Goal: Navigation & Orientation: Find specific page/section

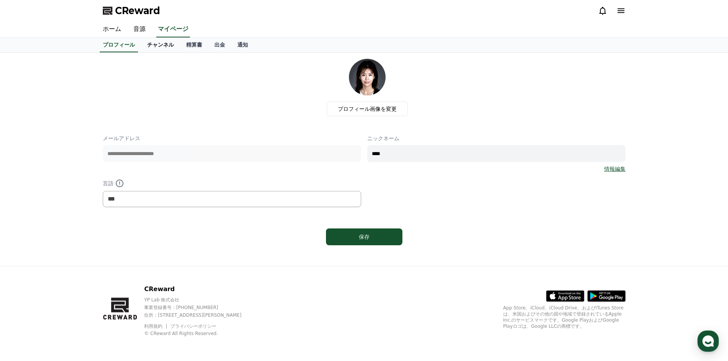
click at [156, 48] on link "チャンネル" at bounding box center [160, 45] width 39 height 15
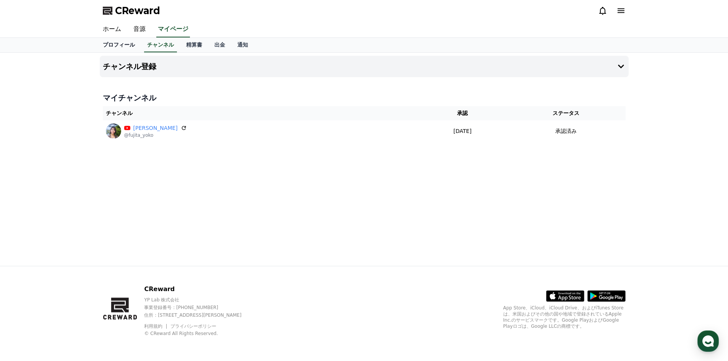
click at [123, 45] on link "プロフィール" at bounding box center [119, 45] width 44 height 15
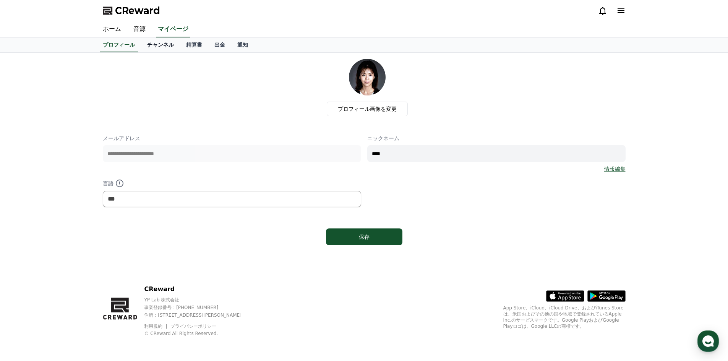
click at [147, 44] on link "チャンネル" at bounding box center [160, 45] width 39 height 15
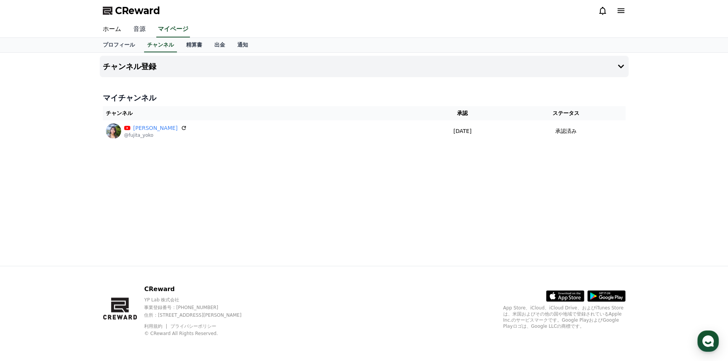
click at [138, 28] on link "音源" at bounding box center [139, 29] width 24 height 16
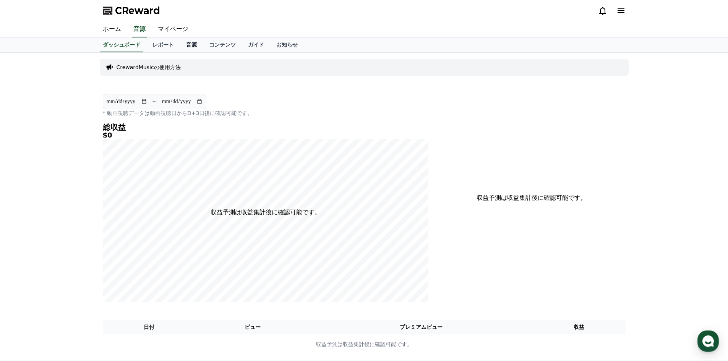
click at [180, 46] on link "音源" at bounding box center [191, 45] width 23 height 15
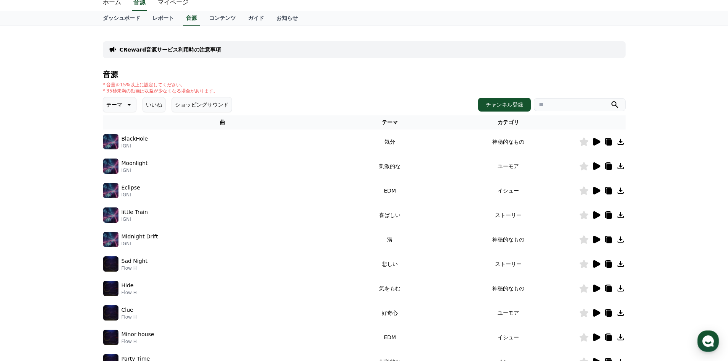
scroll to position [38, 0]
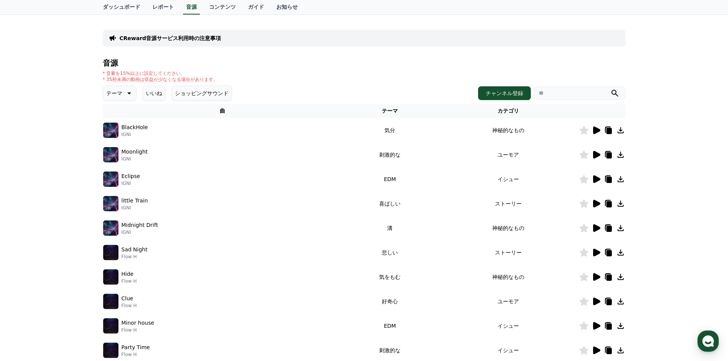
click at [594, 205] on icon at bounding box center [596, 204] width 7 height 8
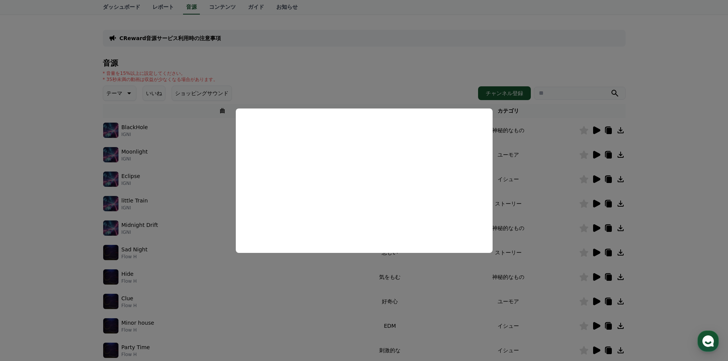
click at [704, 216] on button "close modal" at bounding box center [364, 180] width 728 height 361
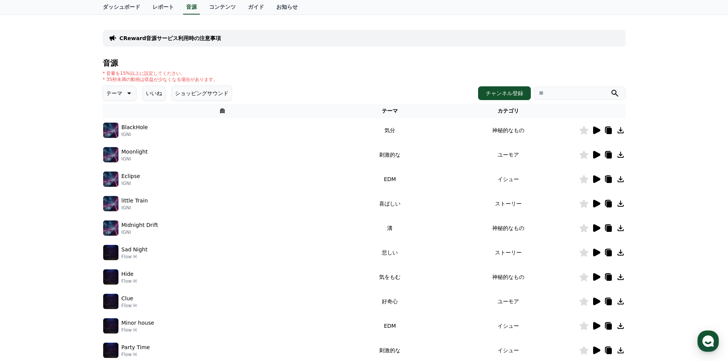
click at [621, 204] on icon at bounding box center [621, 204] width 6 height 6
click at [608, 205] on icon at bounding box center [608, 205] width 5 height 6
click at [229, 38] on div "CReward音源サービス利用時の注意事項" at bounding box center [364, 38] width 523 height 17
click at [192, 42] on div "CReward音源サービス利用時の注意事項" at bounding box center [364, 38] width 523 height 17
click at [112, 38] on icon at bounding box center [112, 38] width 7 height 5
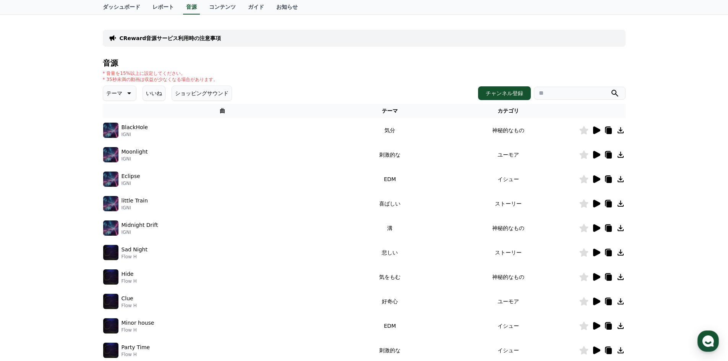
click at [200, 37] on p "CReward音源サービス利用時の注意事項" at bounding box center [171, 38] width 102 height 8
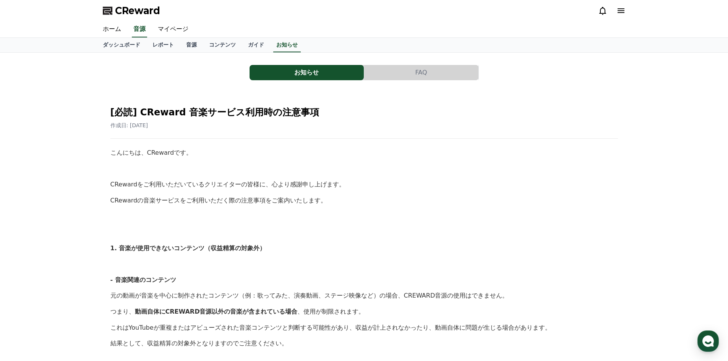
click at [390, 70] on button "FAQ" at bounding box center [421, 72] width 114 height 15
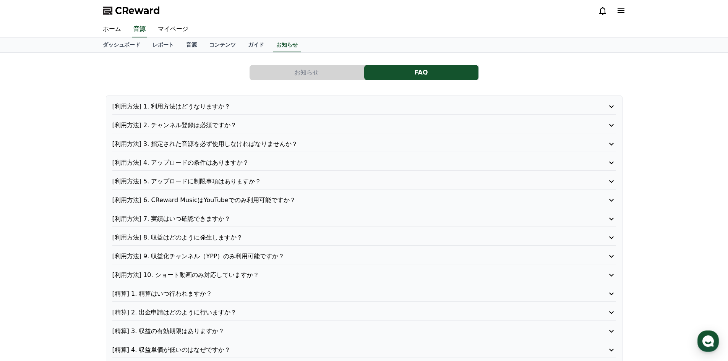
click at [241, 124] on p "[利用方法] 2. チャンネル登録は必須ですか？" at bounding box center [344, 125] width 464 height 9
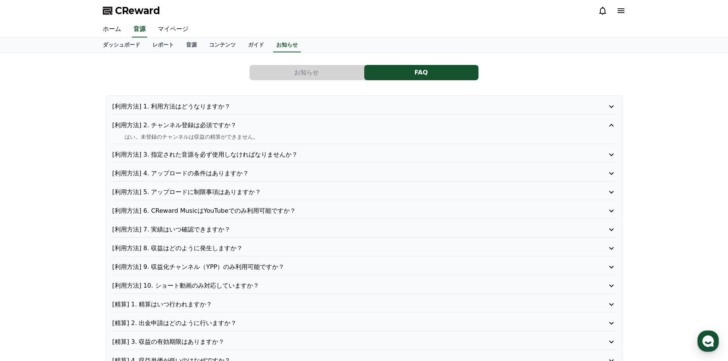
click at [239, 176] on p "[利用方法] 4. アップロードの条件はありますか？" at bounding box center [344, 173] width 464 height 9
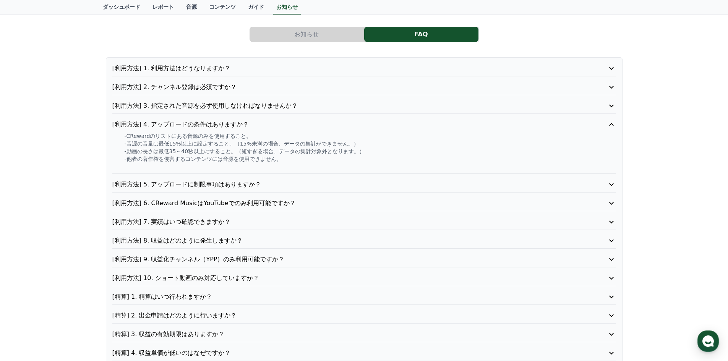
scroll to position [76, 0]
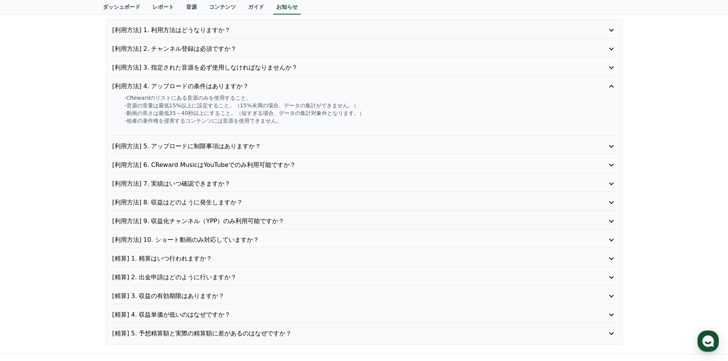
click at [241, 165] on p "[利用方法] 6. CReward MusicはYouTubeでのみ利用可能ですか？" at bounding box center [344, 165] width 464 height 9
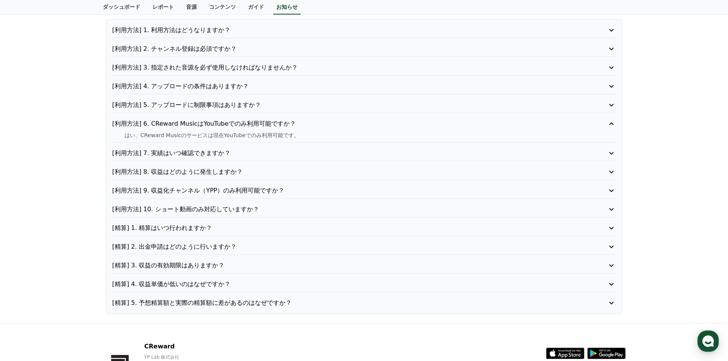
click at [245, 215] on div "[利用方法] 10. ショート動画のみ対応していますか？" at bounding box center [364, 211] width 504 height 13
click at [218, 210] on p "[利用方法] 10. ショート動画のみ対応していますか？" at bounding box center [344, 209] width 464 height 9
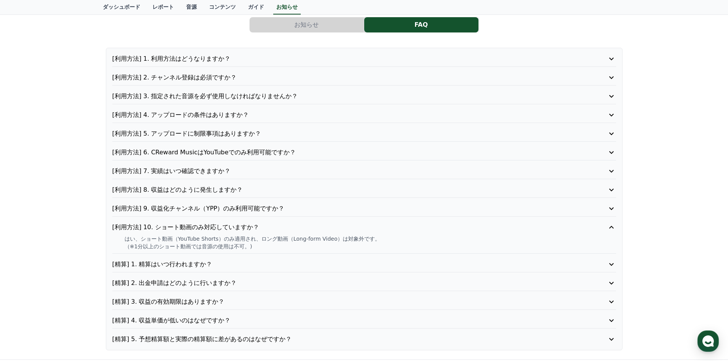
scroll to position [0, 0]
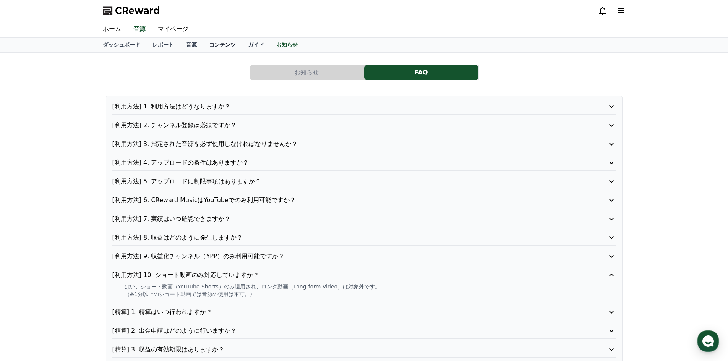
click at [203, 44] on link "コンテンツ" at bounding box center [222, 45] width 39 height 15
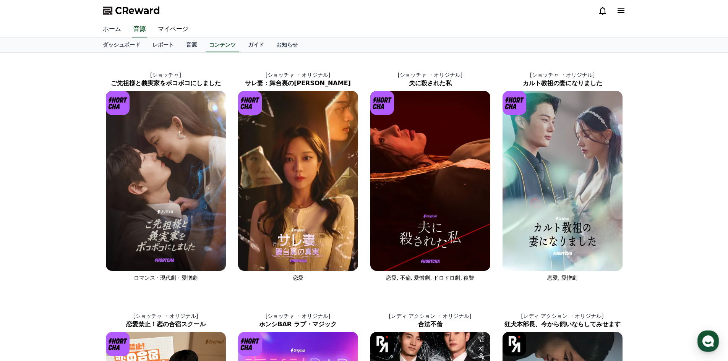
click at [112, 32] on link "ホーム" at bounding box center [112, 29] width 31 height 16
click at [147, 48] on link "レポート" at bounding box center [163, 45] width 34 height 15
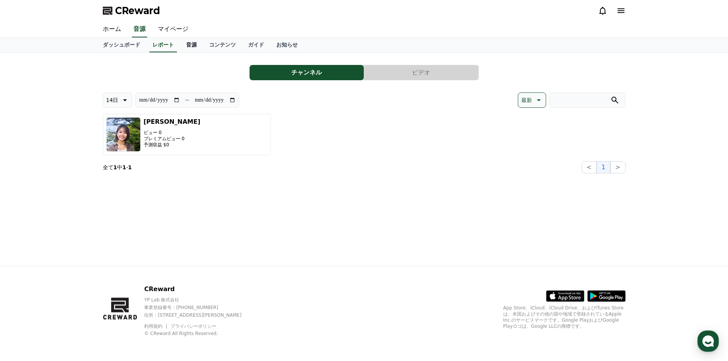
click at [180, 46] on link "音源" at bounding box center [191, 45] width 23 height 15
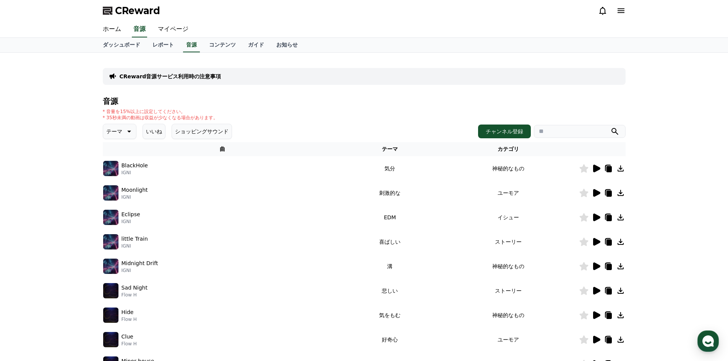
click at [193, 133] on button "ショッピングサウンド" at bounding box center [202, 131] width 60 height 15
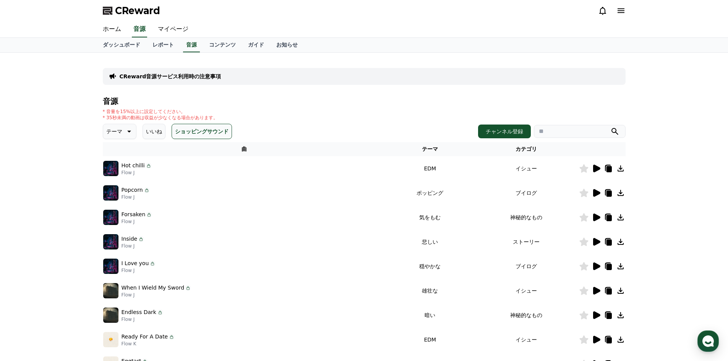
click at [153, 128] on button "いいね" at bounding box center [154, 131] width 23 height 15
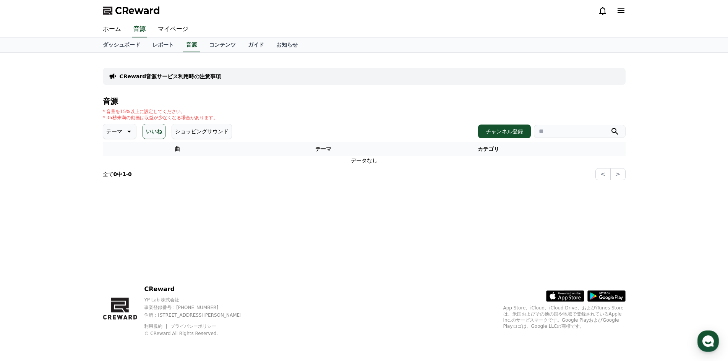
click at [124, 128] on icon at bounding box center [128, 131] width 9 height 9
click at [172, 128] on button "ショッピングサウンド" at bounding box center [202, 131] width 60 height 15
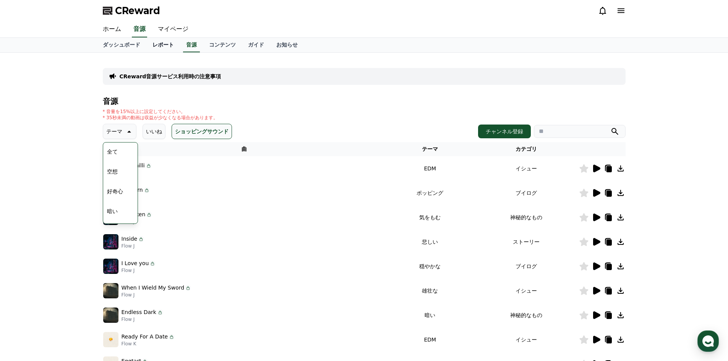
click at [146, 46] on link "レポート" at bounding box center [163, 45] width 34 height 15
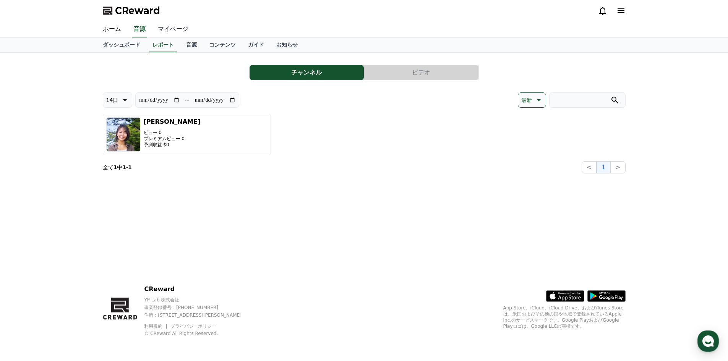
click at [161, 29] on link "マイページ" at bounding box center [173, 29] width 43 height 16
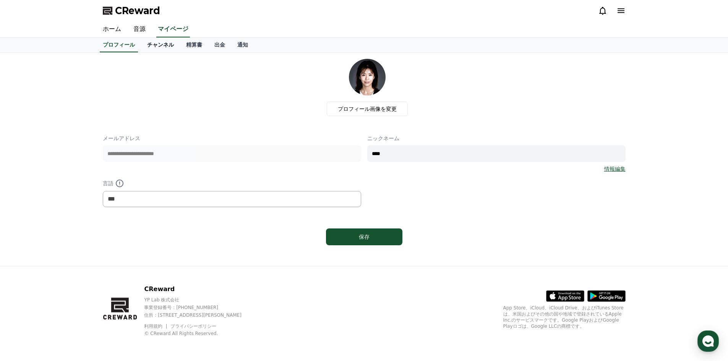
click at [154, 46] on link "チャンネル" at bounding box center [160, 45] width 39 height 15
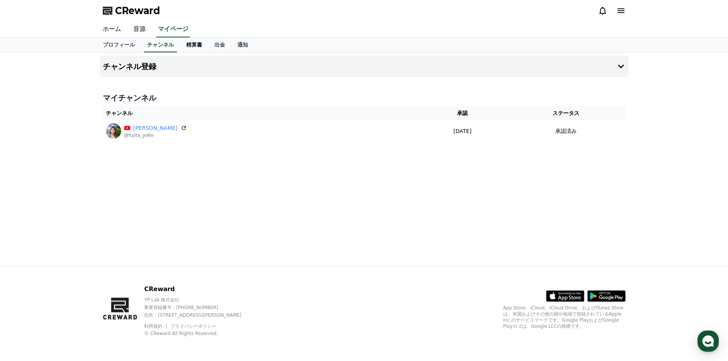
click at [186, 48] on link "精算書" at bounding box center [194, 45] width 28 height 15
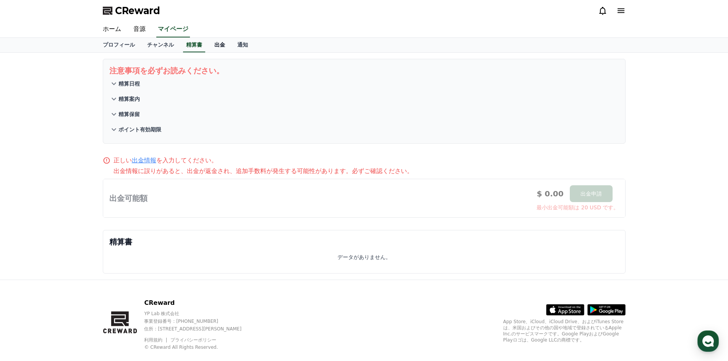
click at [208, 47] on link "出金" at bounding box center [219, 45] width 23 height 15
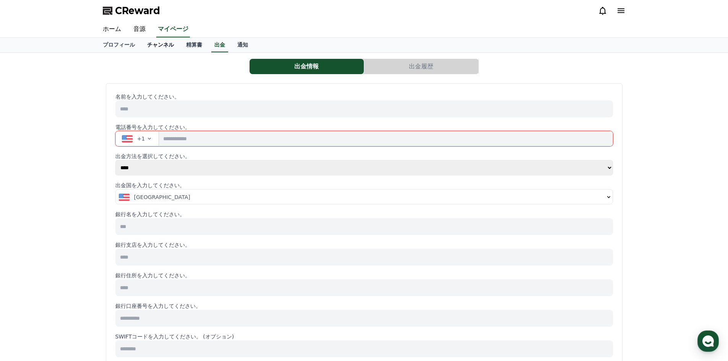
click at [141, 43] on link "チャンネル" at bounding box center [160, 45] width 39 height 15
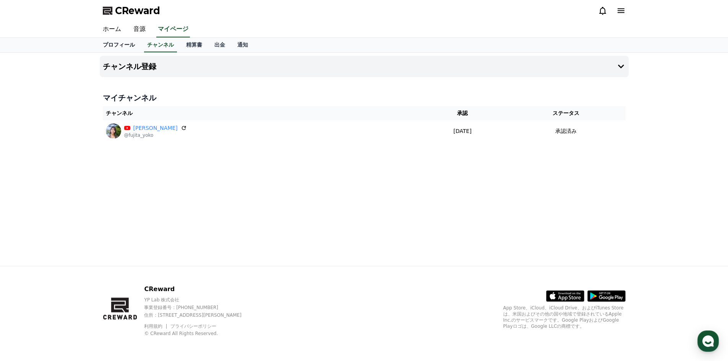
click at [123, 45] on link "プロフィール" at bounding box center [119, 45] width 44 height 15
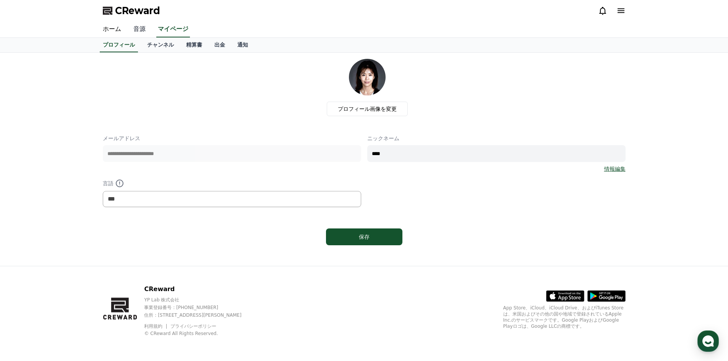
click at [132, 26] on link "音源" at bounding box center [139, 29] width 24 height 16
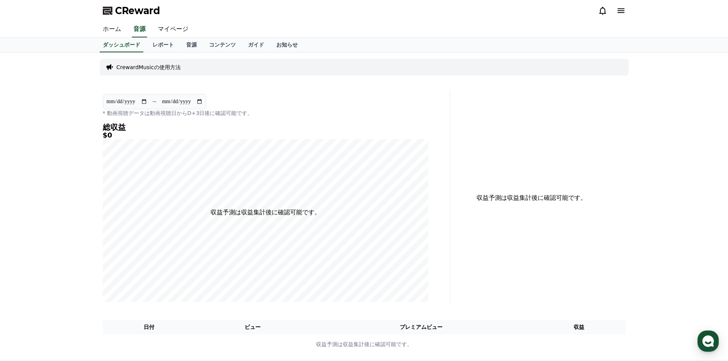
click at [109, 27] on link "ホーム" at bounding box center [112, 29] width 31 height 16
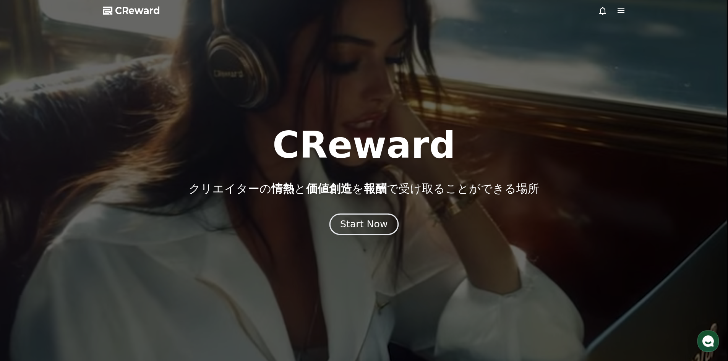
click at [348, 219] on div "Start Now" at bounding box center [363, 224] width 47 height 13
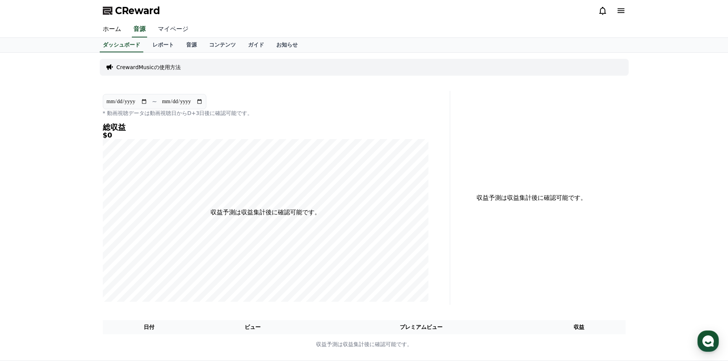
click at [159, 30] on link "マイページ" at bounding box center [173, 29] width 43 height 16
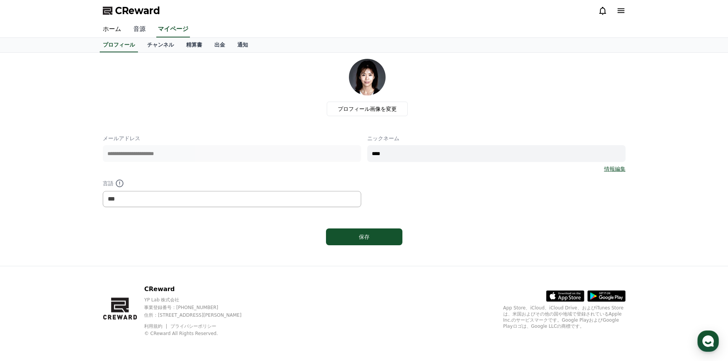
click at [133, 31] on link "音源" at bounding box center [139, 29] width 24 height 16
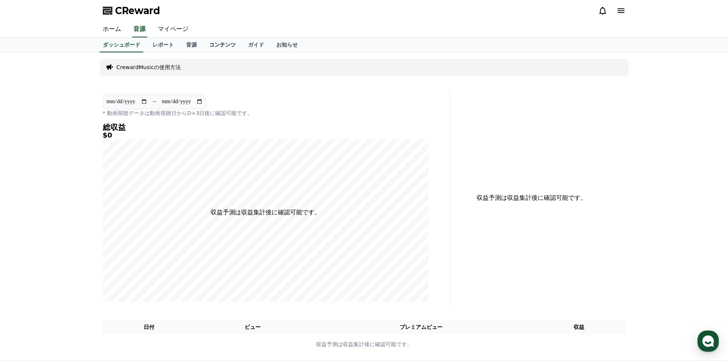
click at [203, 44] on link "コンテンツ" at bounding box center [222, 45] width 39 height 15
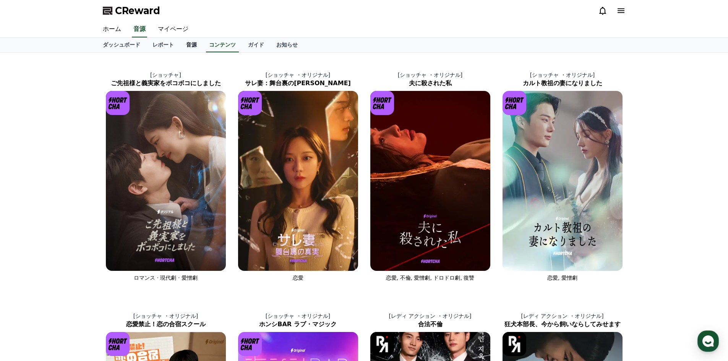
click at [180, 45] on link "音源" at bounding box center [191, 45] width 23 height 15
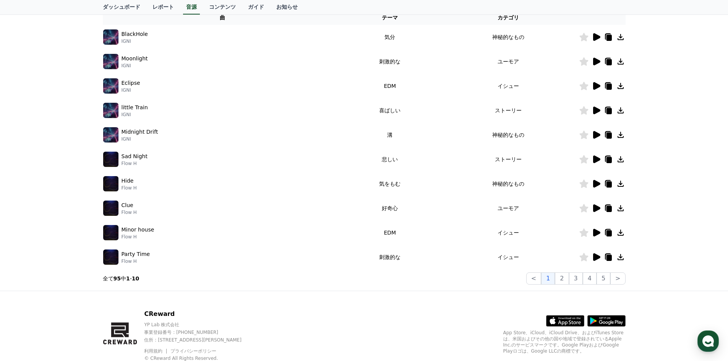
scroll to position [118, 0]
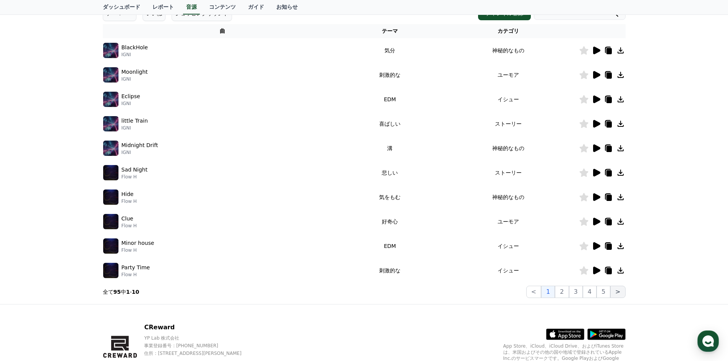
click at [620, 293] on button ">" at bounding box center [618, 292] width 15 height 12
